Goal: Check status: Check status

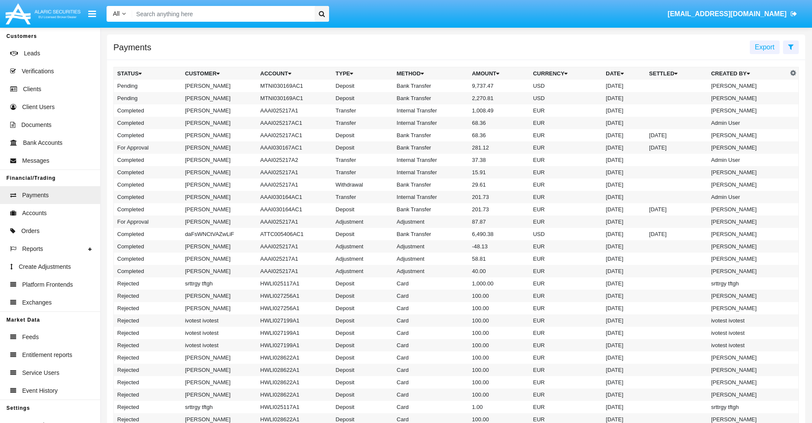
click at [791, 46] on icon at bounding box center [791, 46] width 6 height 7
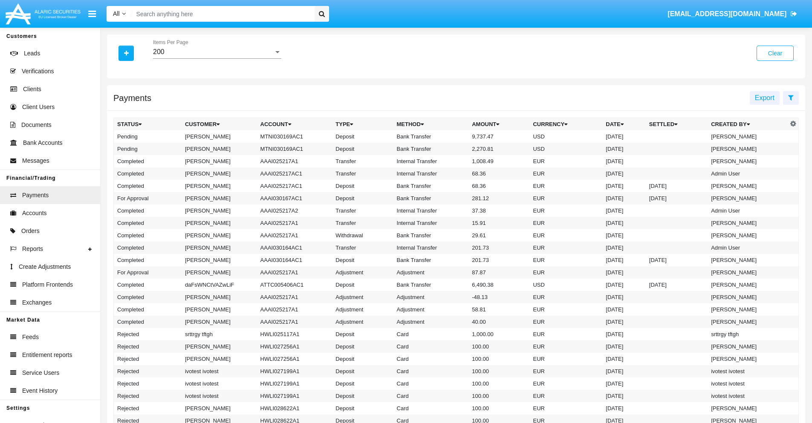
click at [217, 52] on div "200" at bounding box center [213, 52] width 121 height 8
click at [217, 58] on span "10" at bounding box center [217, 58] width 128 height 20
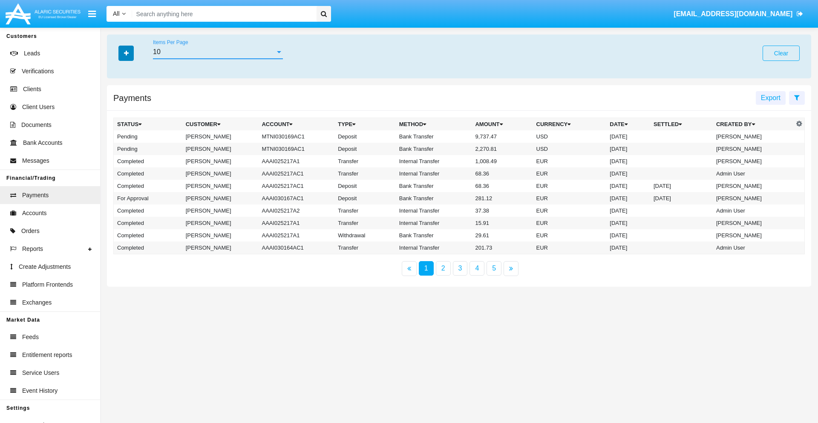
click at [126, 53] on icon "button" at bounding box center [126, 53] width 5 height 6
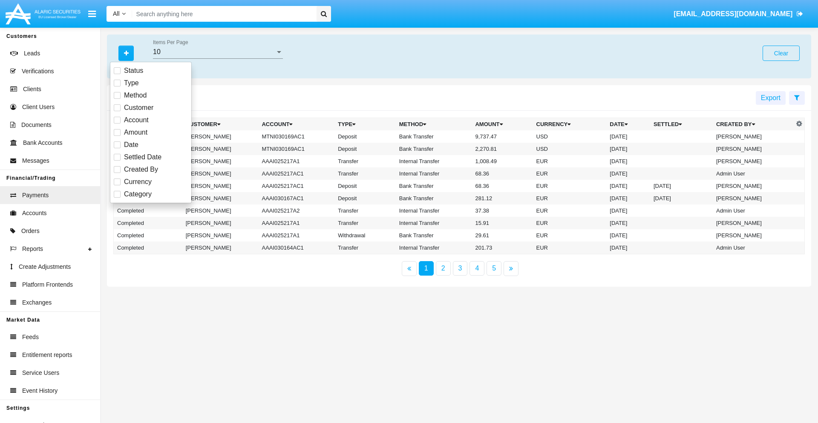
click at [133, 71] on span "Status" at bounding box center [133, 71] width 19 height 10
click at [117, 74] on input "Status" at bounding box center [117, 74] width 0 height 0
checkbox input "true"
click at [126, 53] on icon "button" at bounding box center [126, 53] width 5 height 6
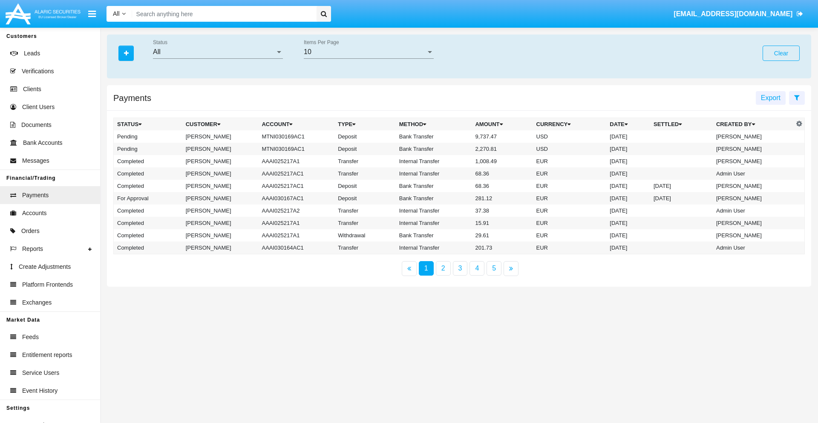
click at [218, 52] on div "All" at bounding box center [214, 52] width 122 height 8
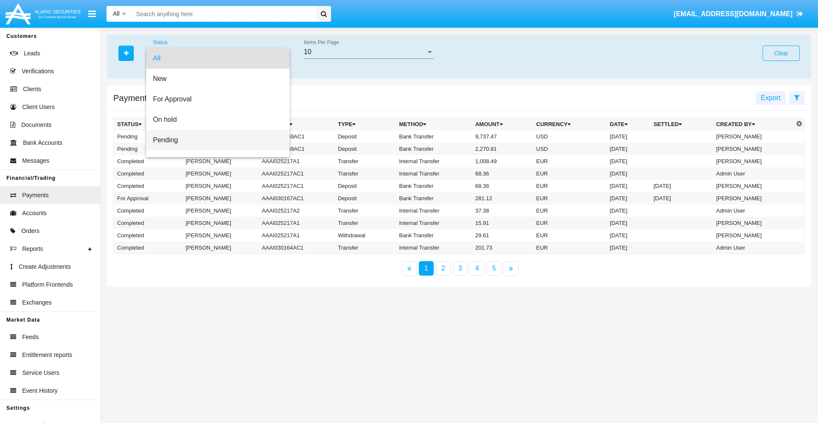
click at [214, 140] on span "Pending" at bounding box center [218, 140] width 130 height 20
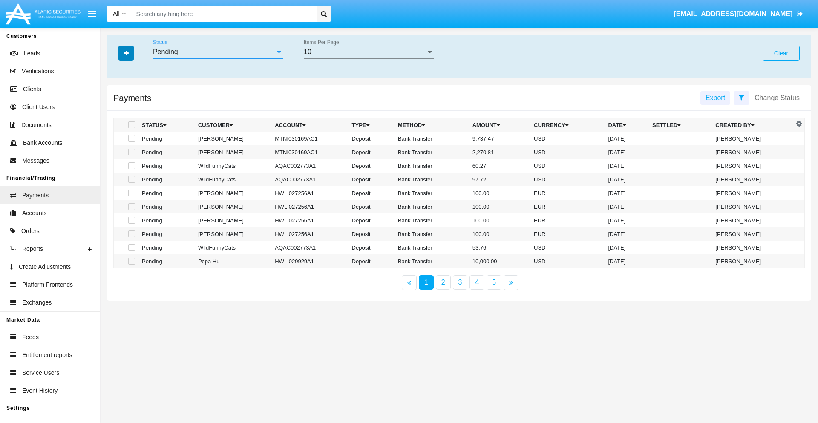
click at [126, 53] on icon "button" at bounding box center [126, 53] width 5 height 6
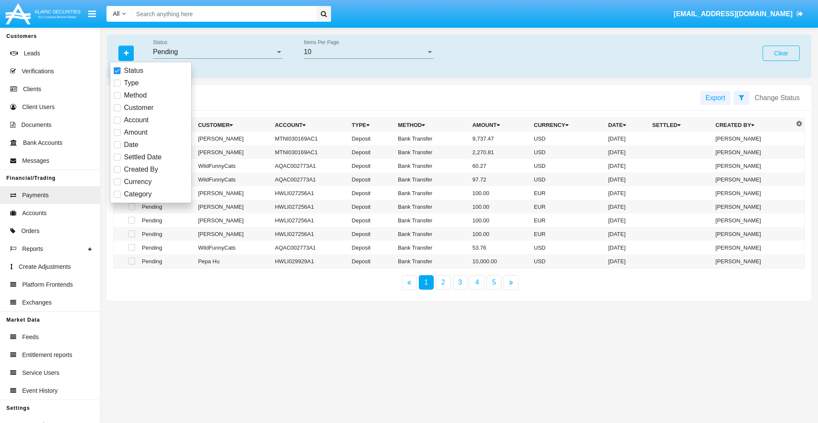
click at [135, 95] on span "Method" at bounding box center [135, 95] width 23 height 10
click at [117, 99] on input "Method" at bounding box center [117, 99] width 0 height 0
checkbox input "true"
click at [126, 53] on icon "button" at bounding box center [126, 53] width 5 height 6
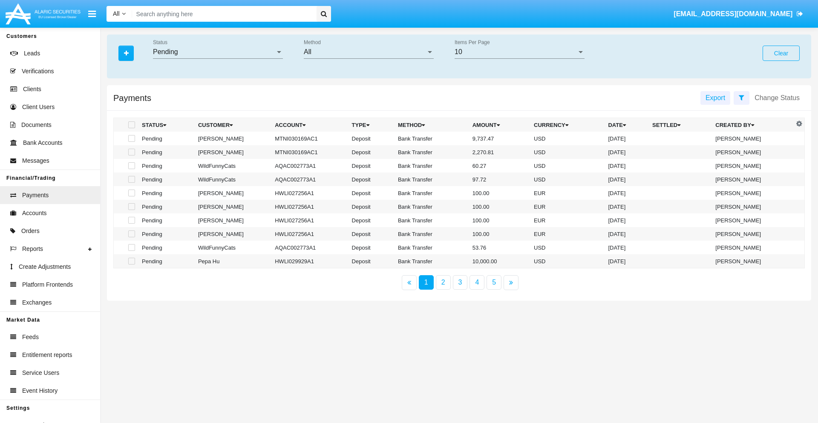
click at [369, 52] on div "All" at bounding box center [365, 52] width 122 height 8
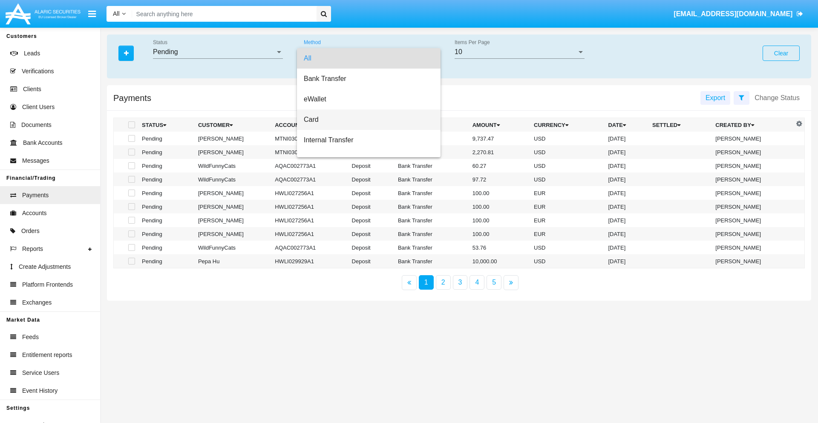
click at [365, 120] on span "Card" at bounding box center [369, 120] width 130 height 20
